Goal: Task Accomplishment & Management: Use online tool/utility

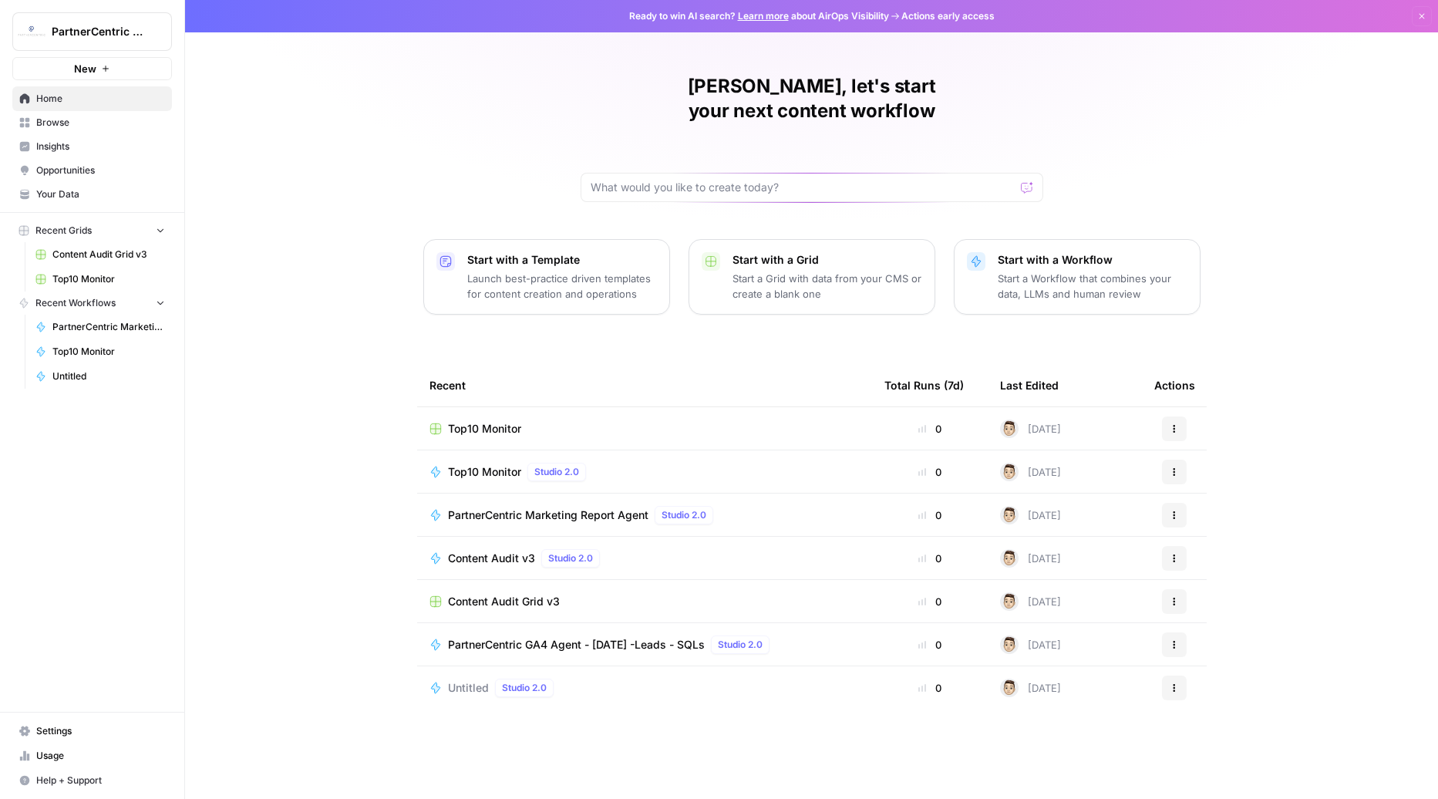
click at [66, 732] on span "Settings" at bounding box center [100, 731] width 129 height 14
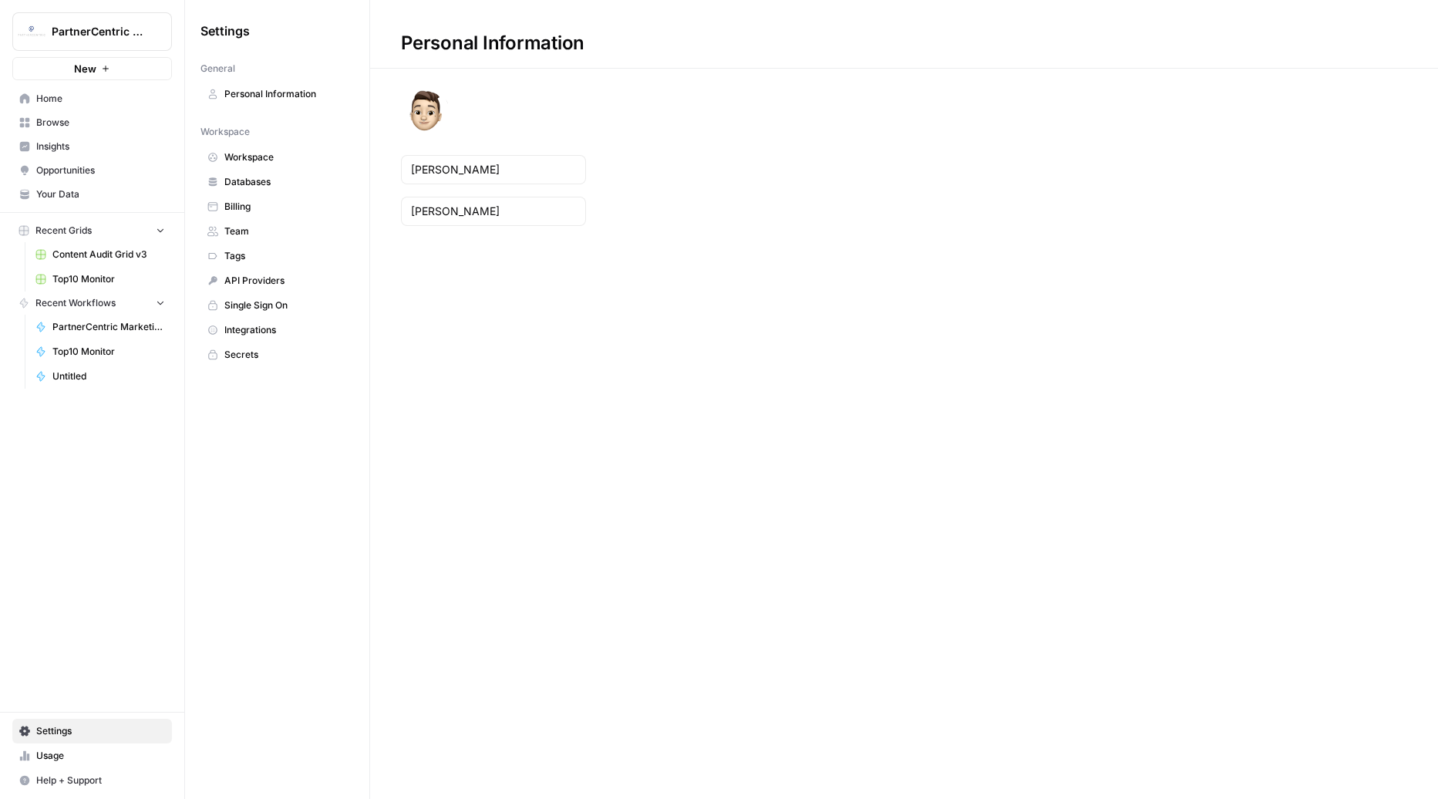
click at [262, 323] on span "Integrations" at bounding box center [285, 330] width 123 height 14
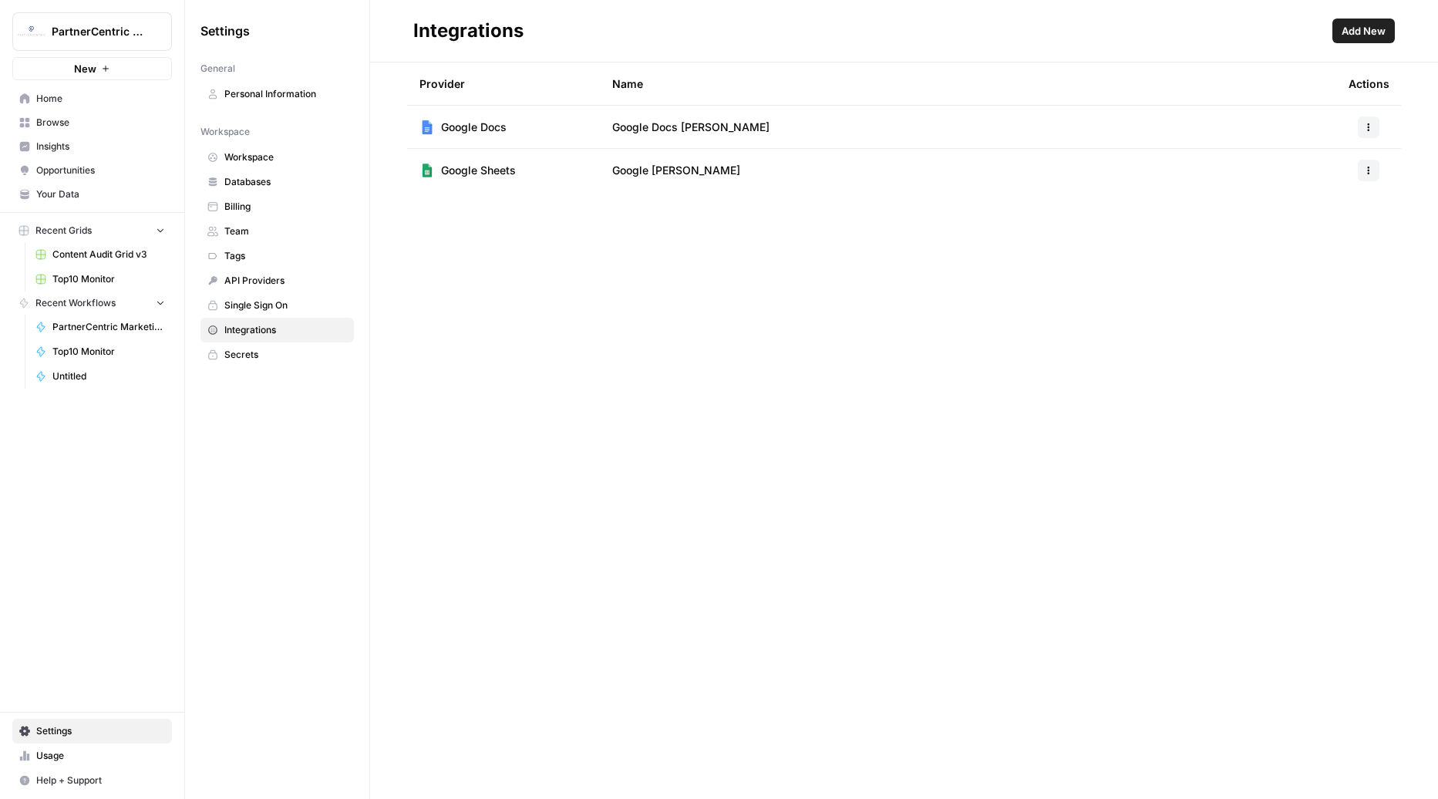
click at [269, 175] on span "Databases" at bounding box center [285, 182] width 123 height 14
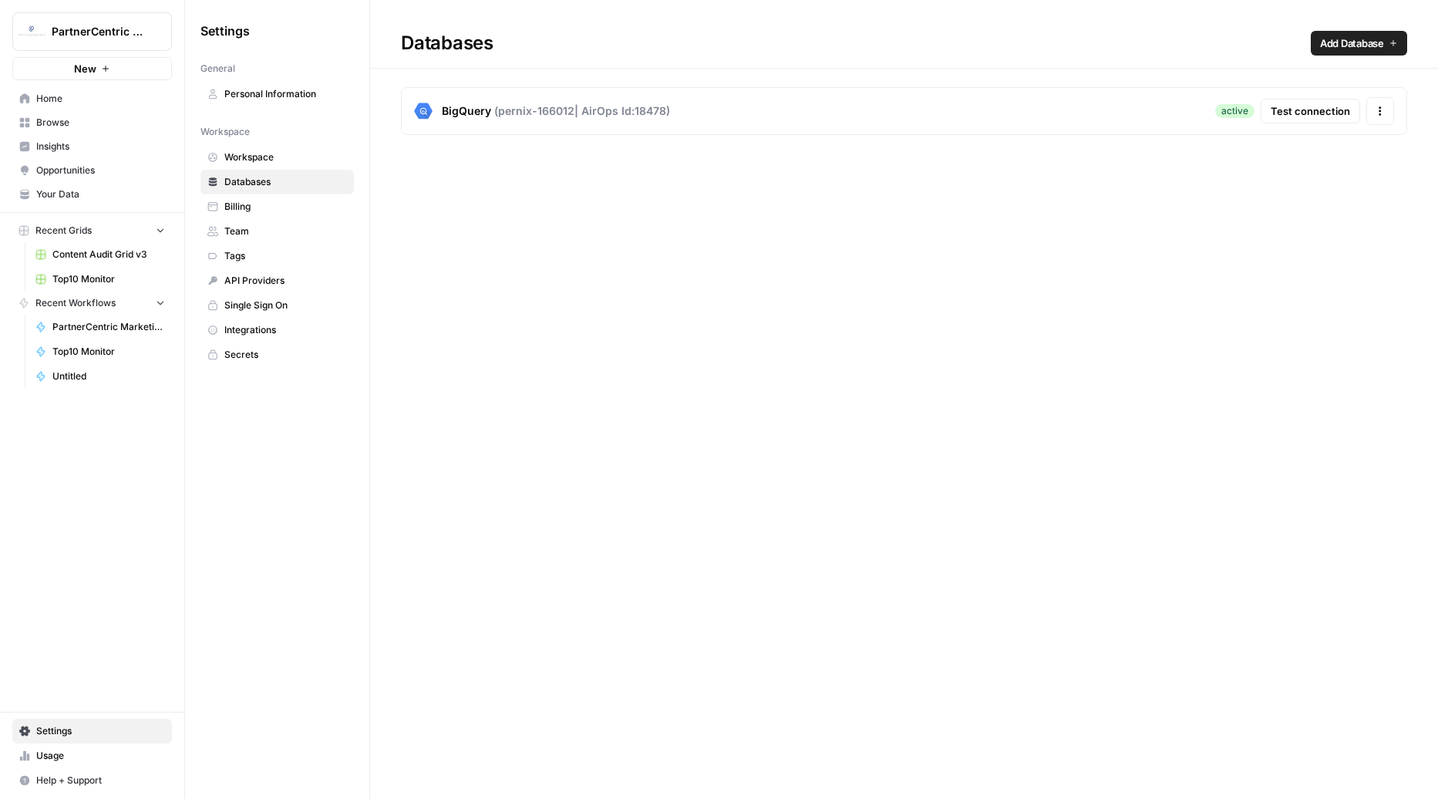
click at [1326, 46] on span "Add Database" at bounding box center [1352, 42] width 64 height 15
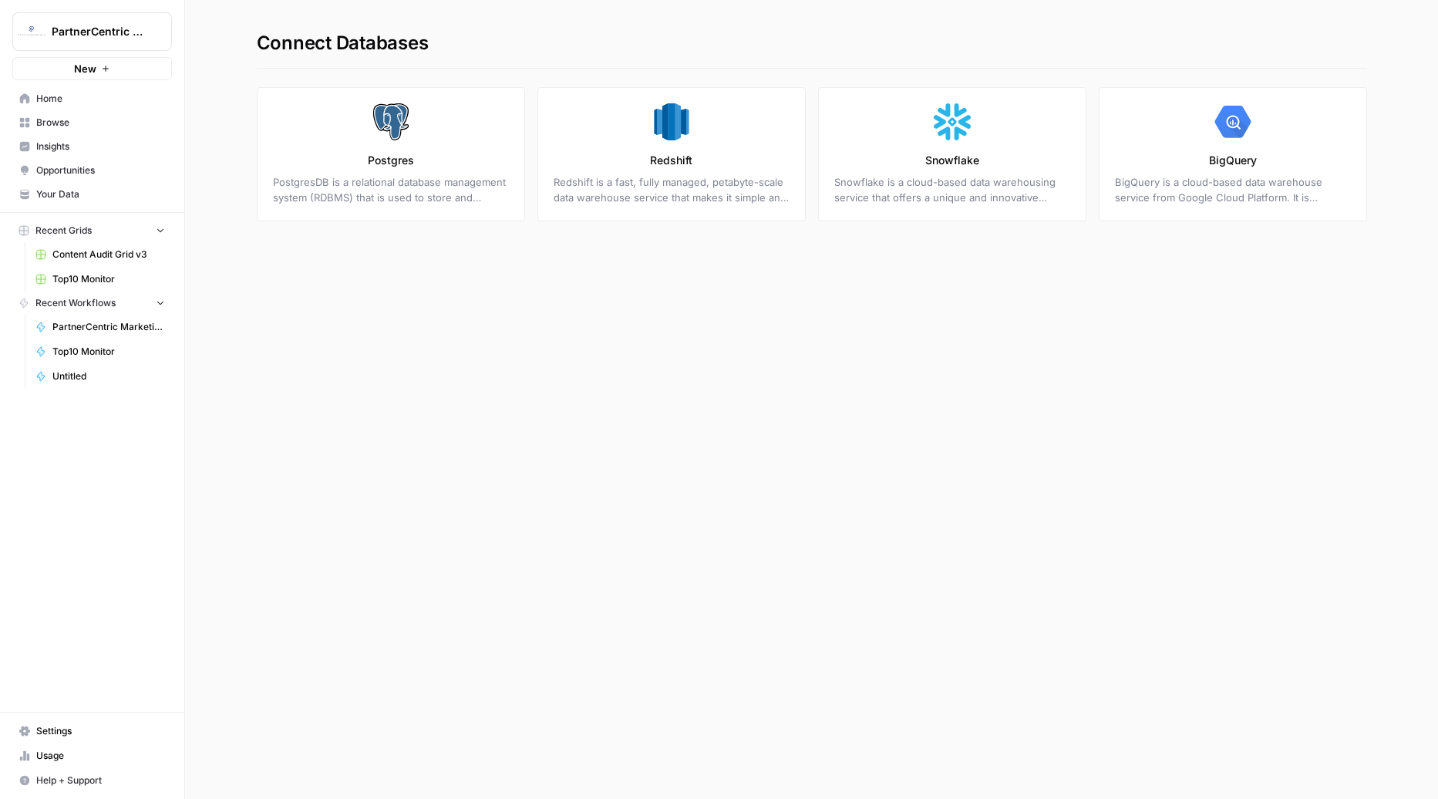
click at [661, 175] on p "Redshift is a fast, fully managed, petabyte-scale data warehouse service that m…" at bounding box center [671, 189] width 236 height 31
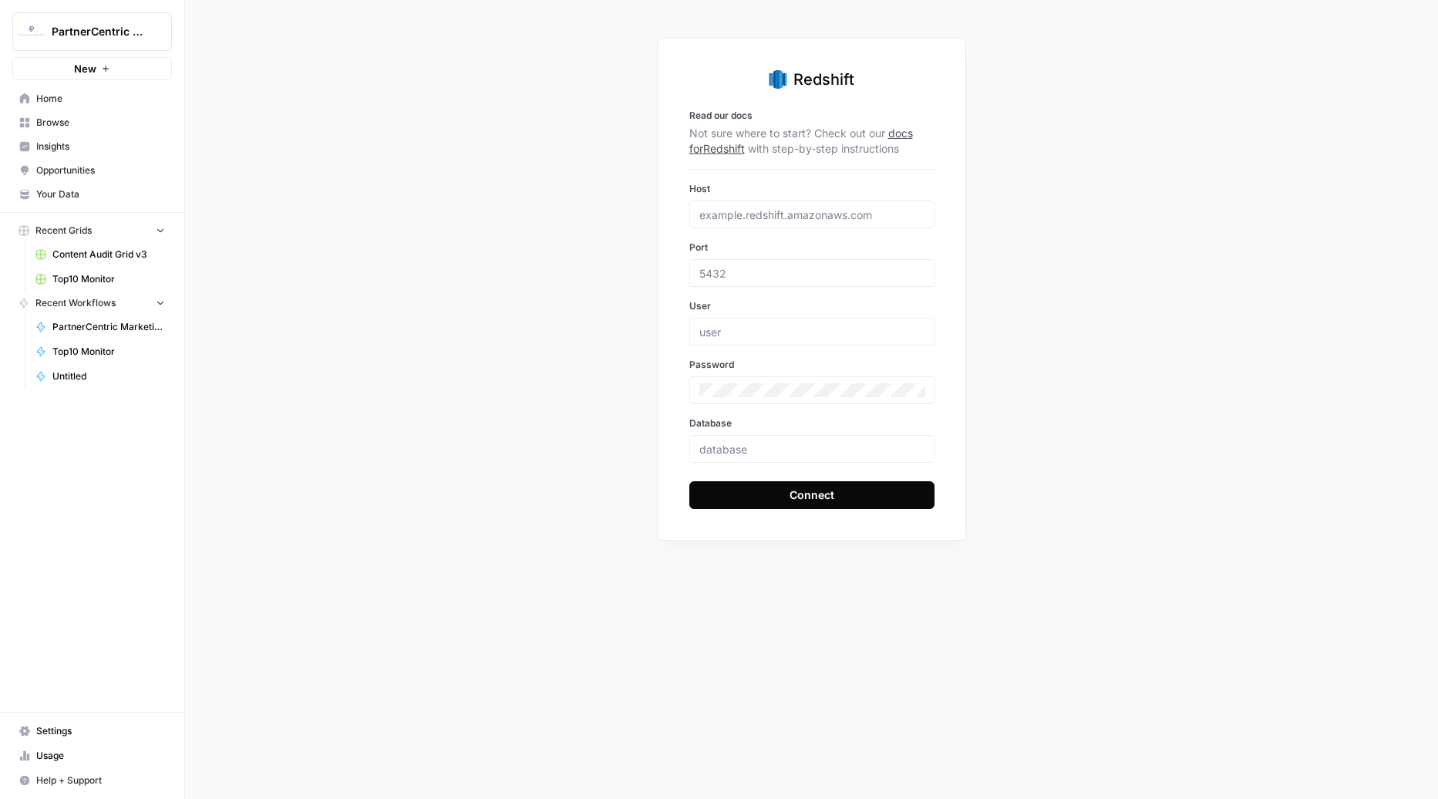
click at [890, 140] on p "Not sure where to start? Check out our docs for Redshift with step-by-step inst…" at bounding box center [811, 141] width 245 height 31
click at [897, 133] on link "docs for Redshift" at bounding box center [801, 140] width 224 height 29
